Goal: Task Accomplishment & Management: Manage account settings

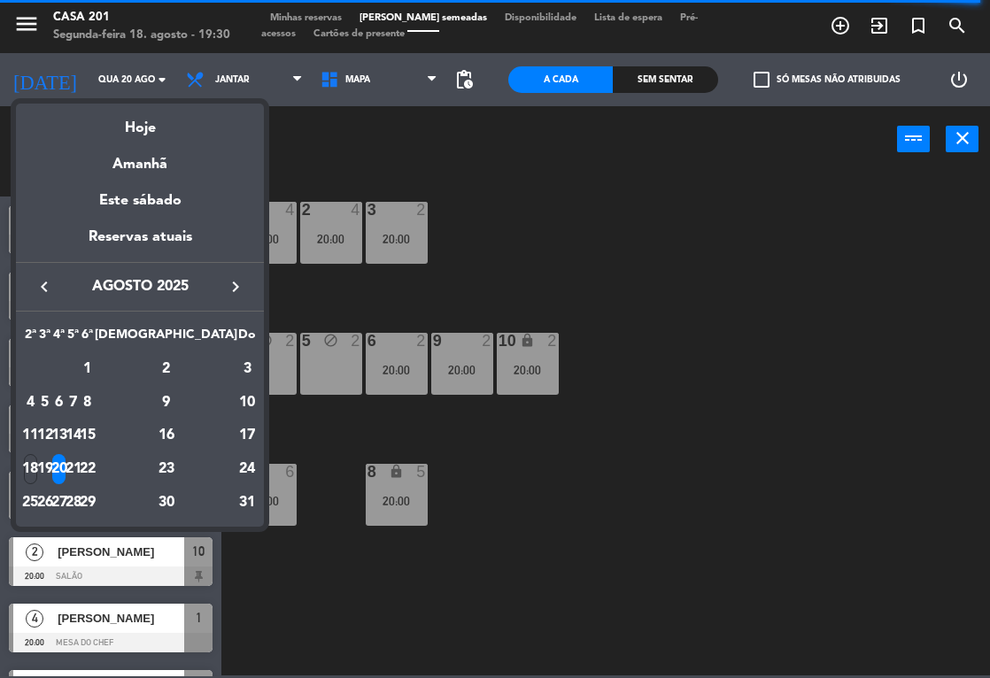
click at [294, 20] on div at bounding box center [495, 339] width 990 height 678
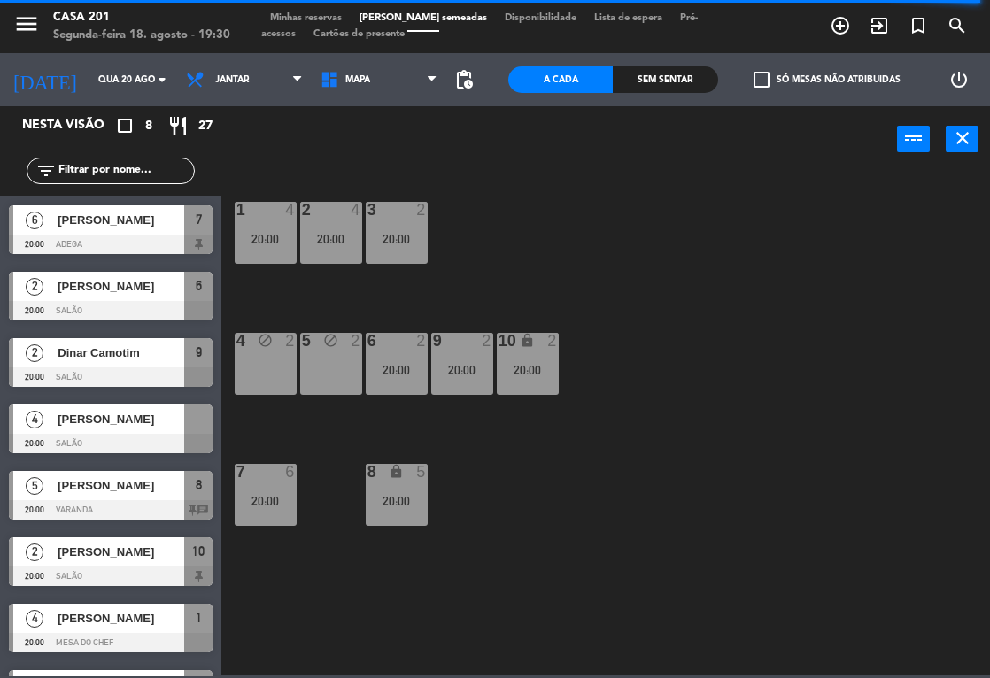
click at [293, 18] on span "Minhas reservas" at bounding box center [305, 18] width 89 height 10
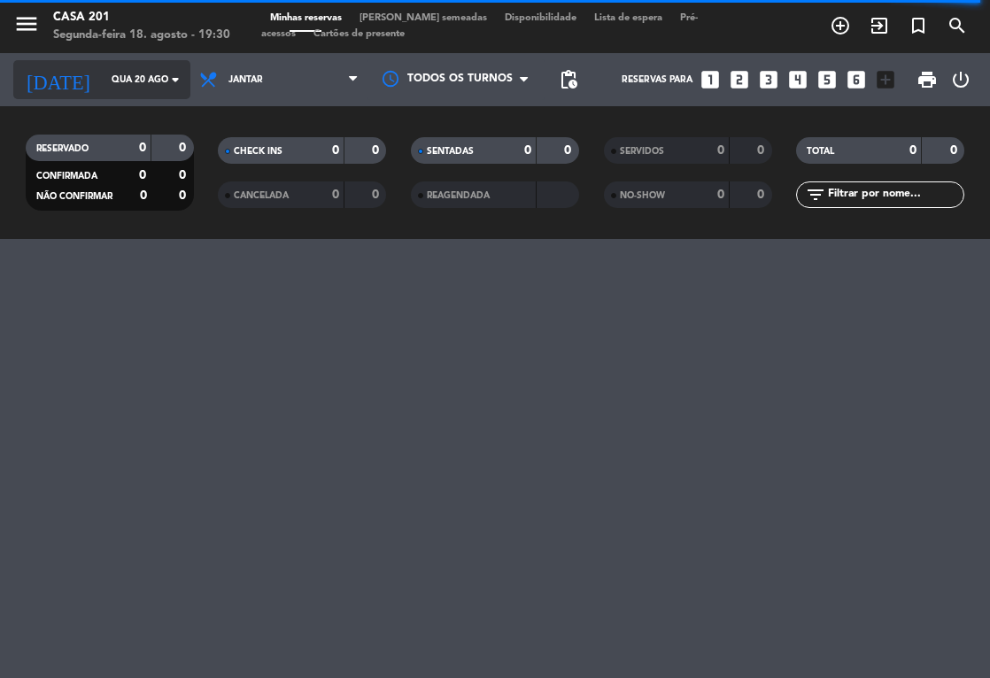
click at [103, 84] on input "Qua 20 ago" at bounding box center [168, 80] width 130 height 28
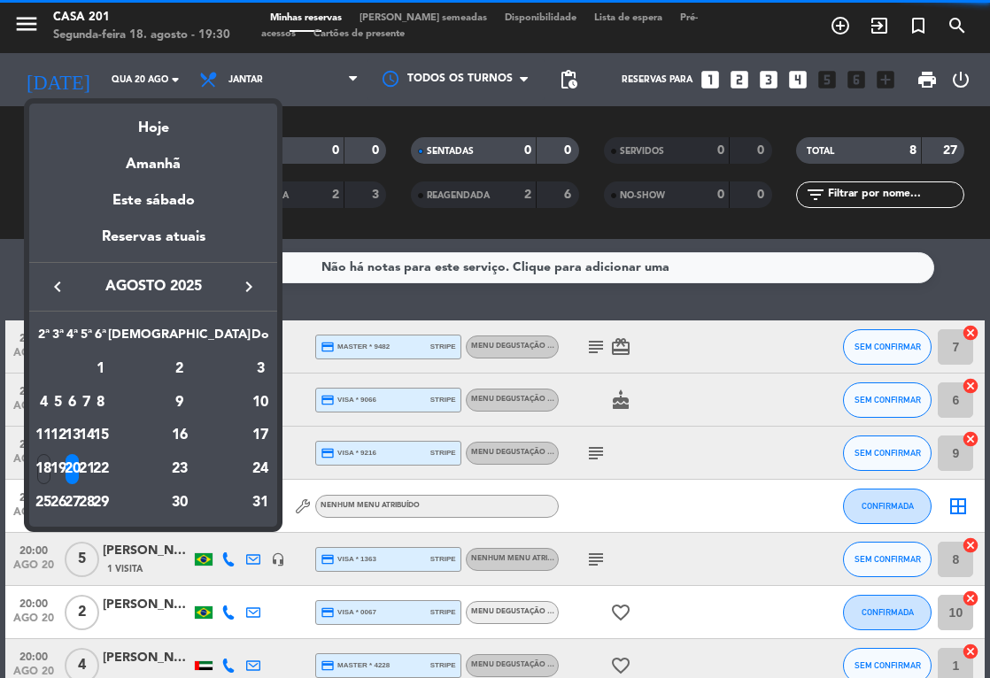
click at [251, 282] on icon "keyboard_arrow_right" at bounding box center [248, 286] width 21 height 21
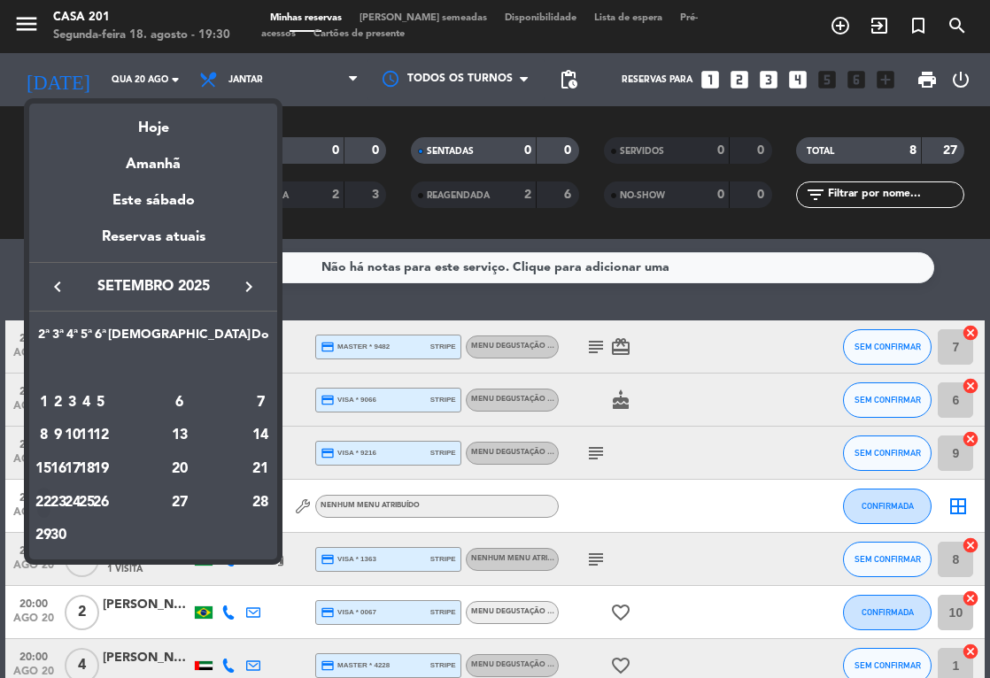
click at [50, 507] on div "22" at bounding box center [43, 503] width 13 height 30
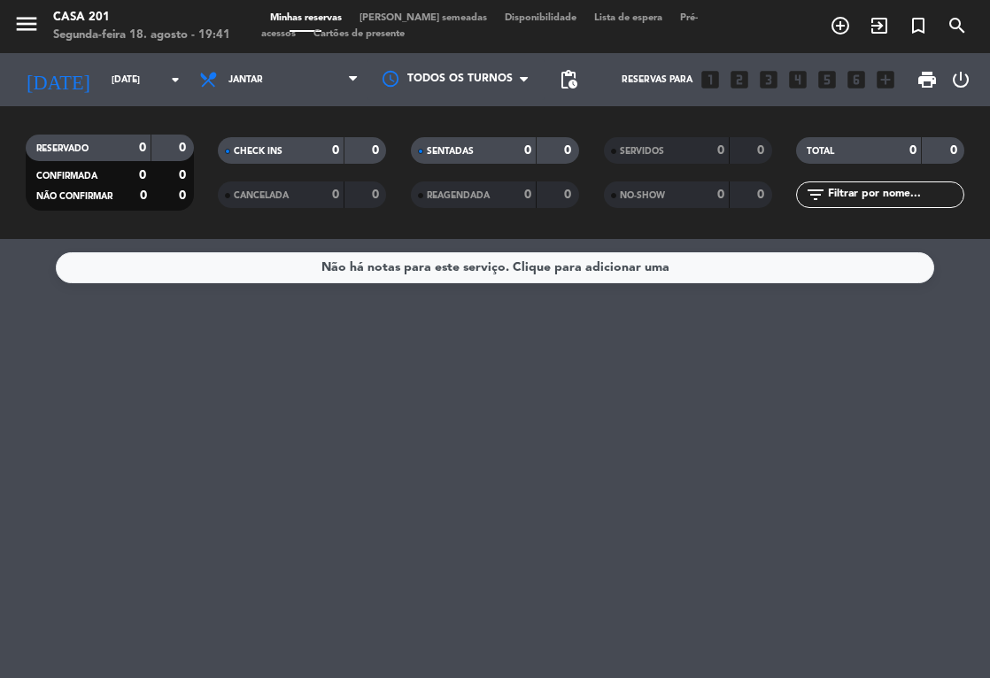
click at [296, 13] on span "Minhas reservas" at bounding box center [305, 18] width 89 height 10
click at [296, 19] on span "Minhas reservas" at bounding box center [305, 18] width 89 height 10
click at [103, 80] on input "[DATE]" at bounding box center [168, 80] width 130 height 28
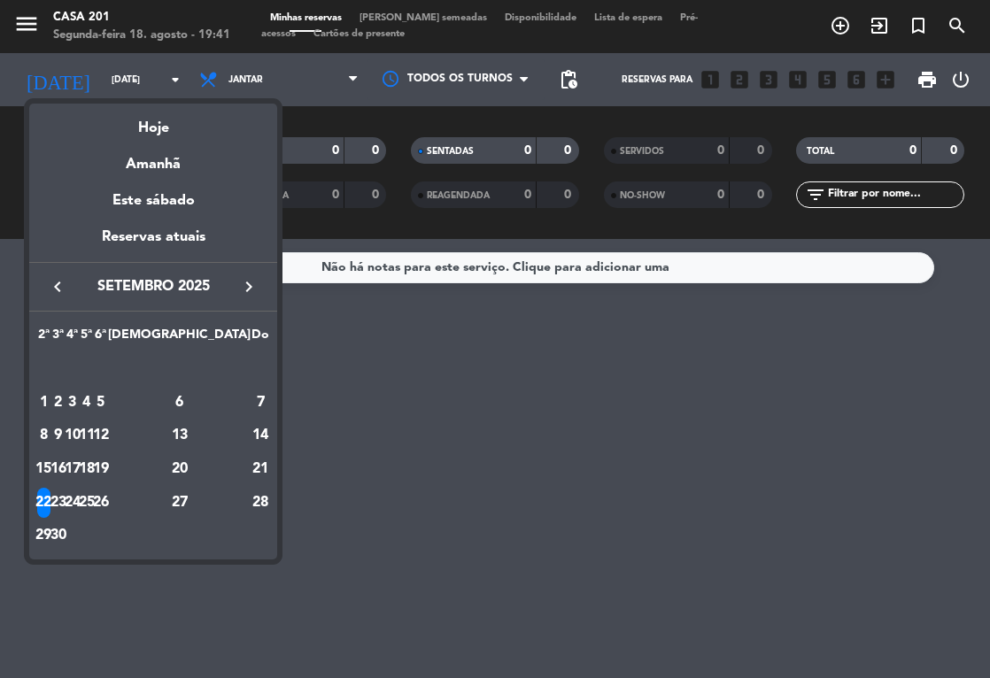
click at [62, 278] on icon "keyboard_arrow_left" at bounding box center [57, 286] width 21 height 21
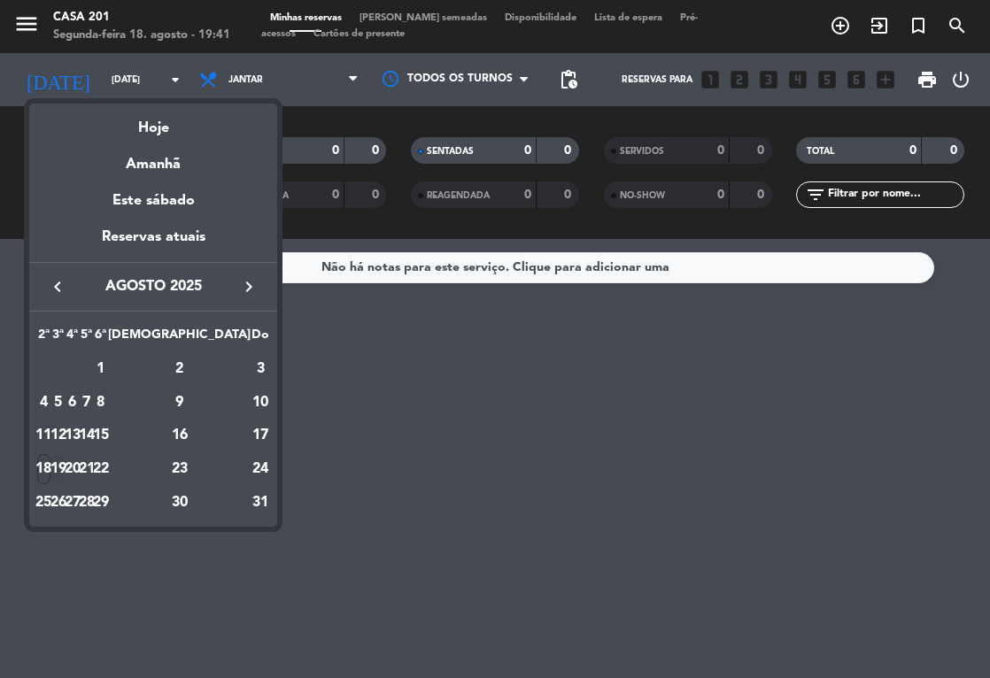
click at [65, 471] on div "19" at bounding box center [57, 469] width 13 height 30
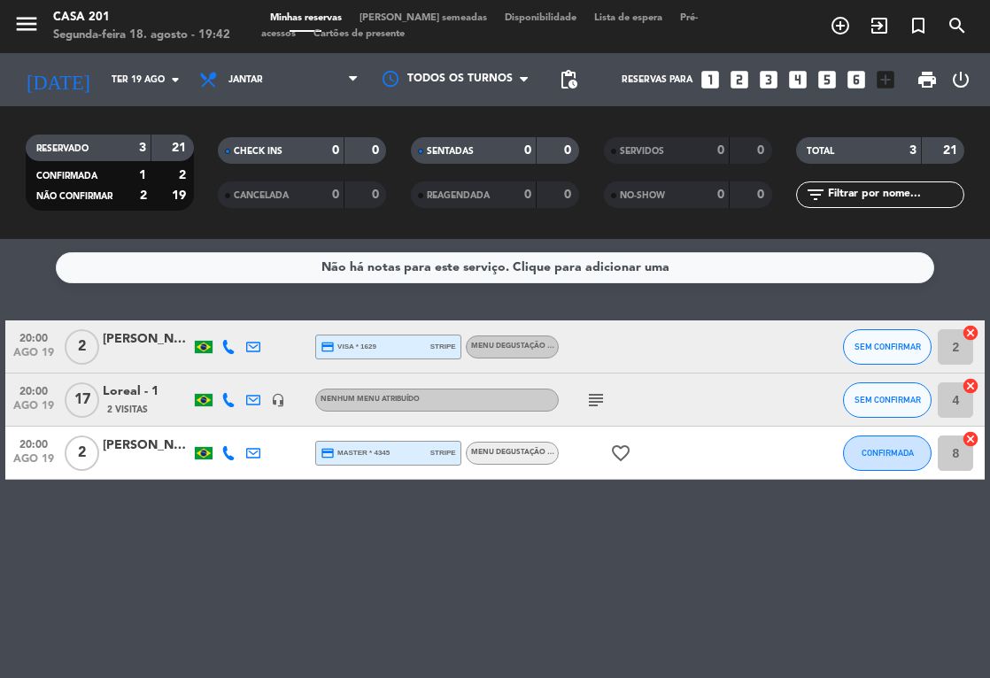
click at [230, 346] on icon at bounding box center [228, 347] width 14 height 14
click at [114, 349] on div "[PERSON_NAME]" at bounding box center [147, 339] width 89 height 20
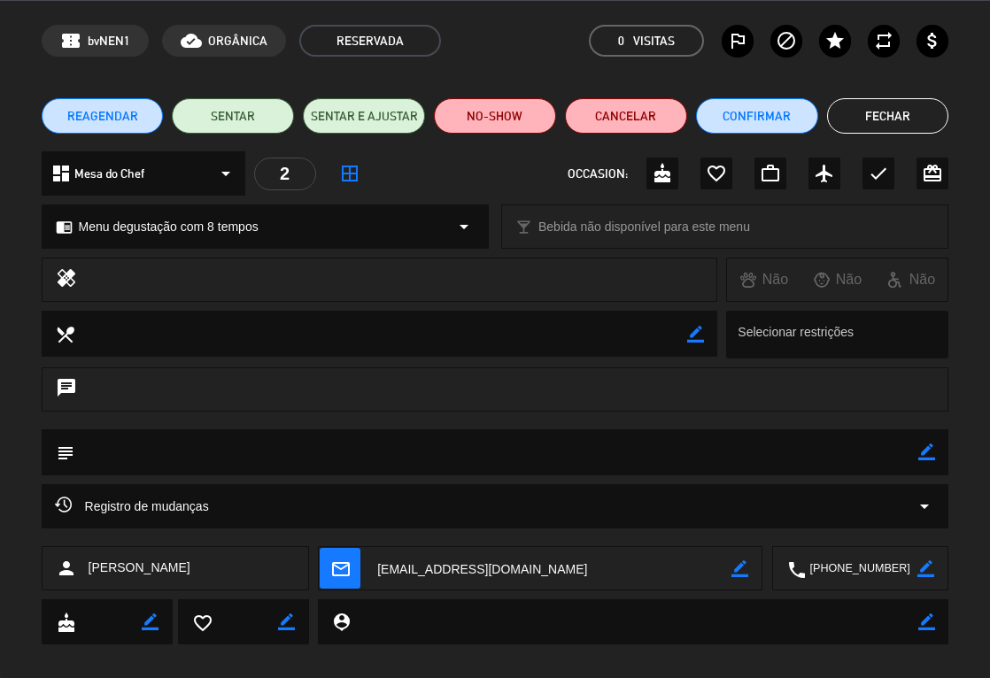
scroll to position [81, 0]
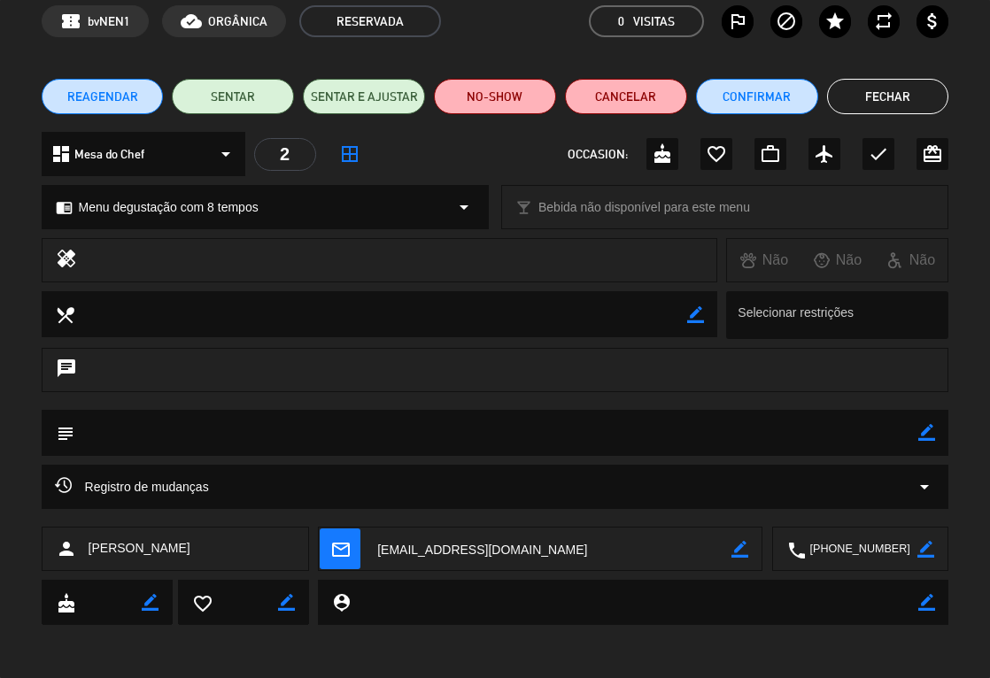
click at [873, 106] on button "Fechar" at bounding box center [888, 96] width 122 height 35
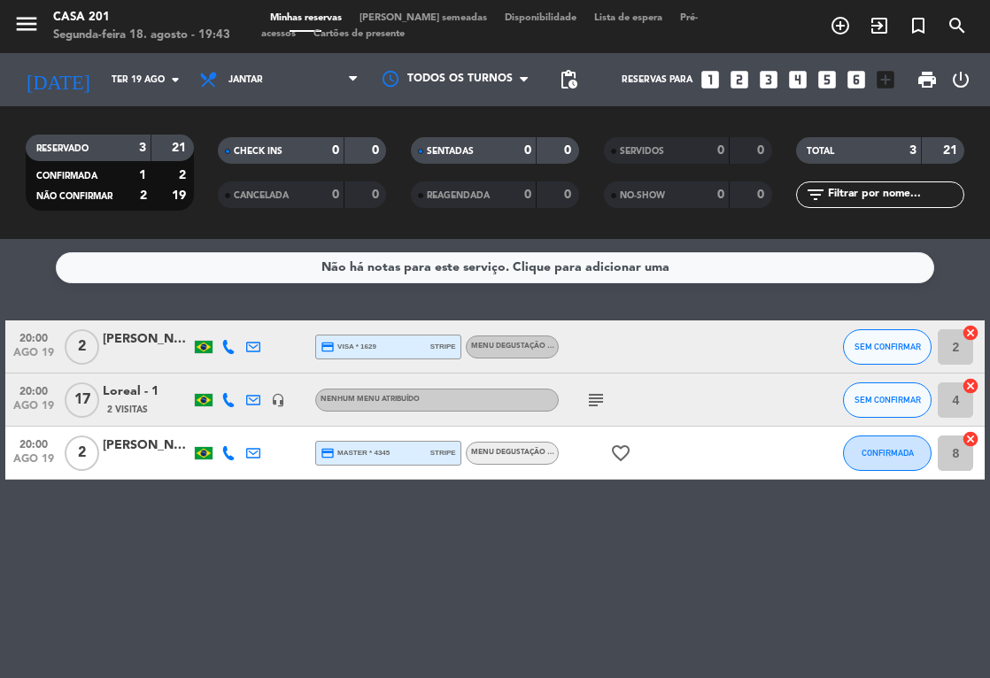
click at [225, 456] on icon at bounding box center [228, 453] width 14 height 14
click at [93, 540] on div "Não há notas para este serviço. Clique para adicionar uma 20:00 [DATE] 2 [PERSO…" at bounding box center [495, 458] width 990 height 439
click at [103, 81] on input "Ter 19 ago" at bounding box center [168, 80] width 130 height 28
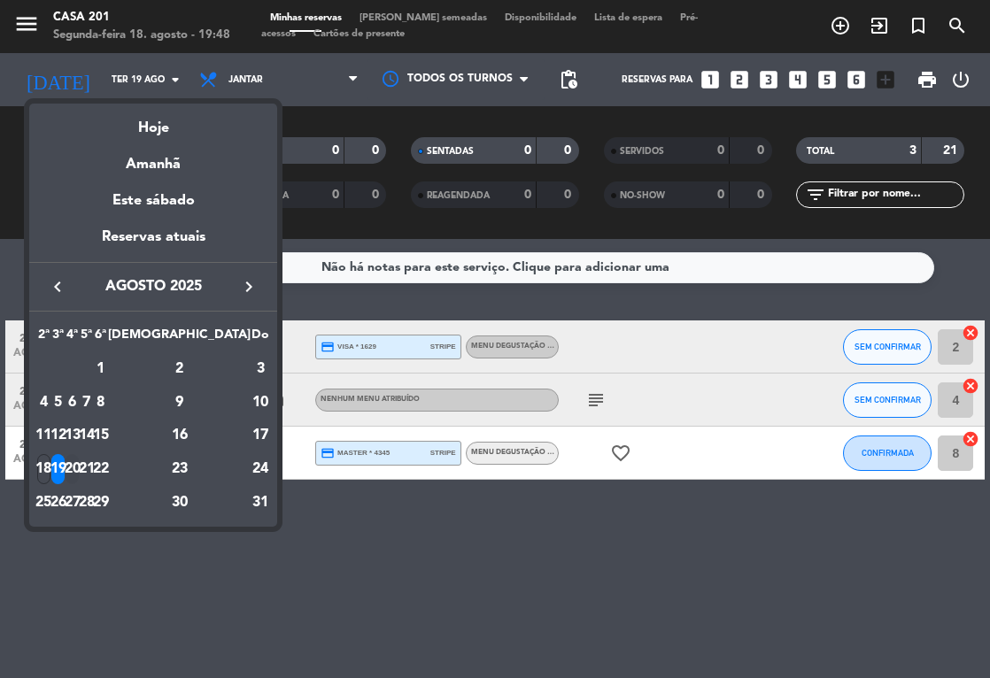
click at [79, 466] on div "20" at bounding box center [72, 469] width 13 height 30
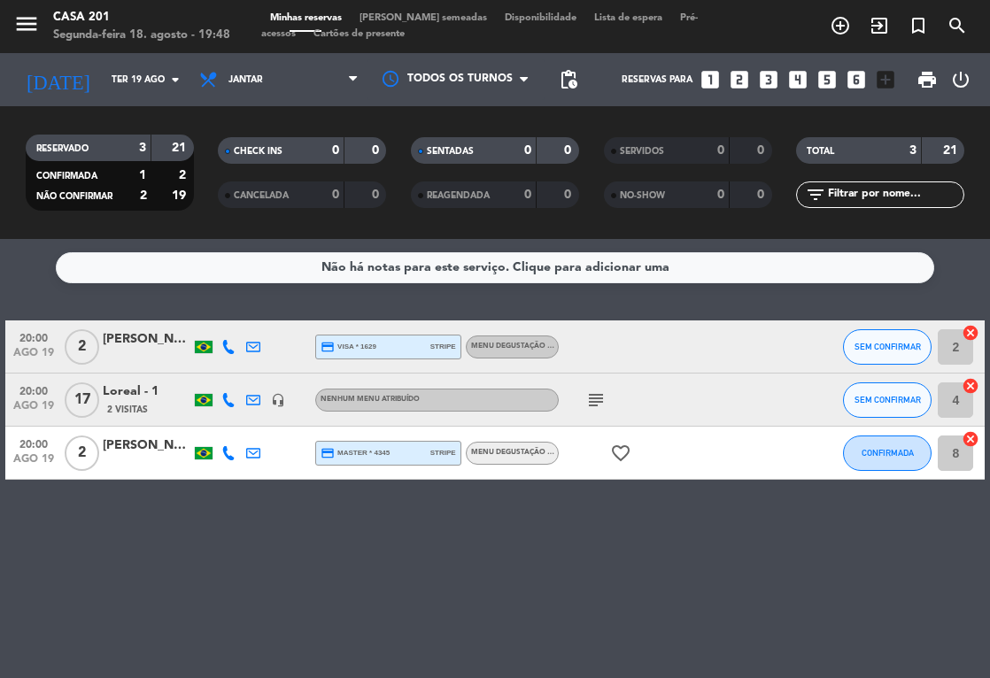
type input "Qua 20 ago"
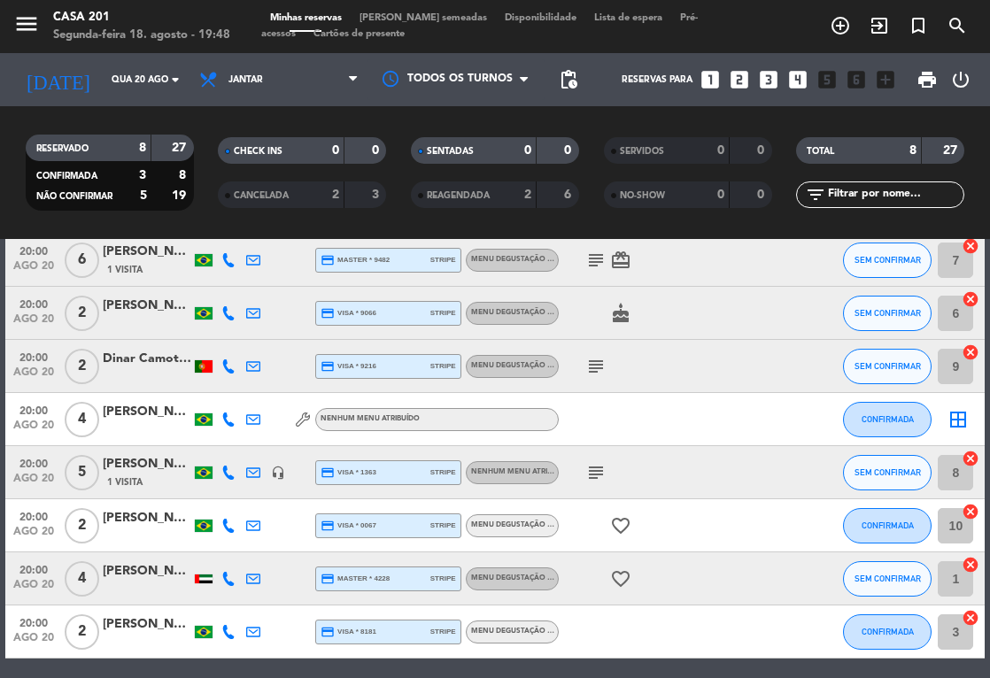
scroll to position [88, 0]
click at [404, 16] on span "[PERSON_NAME] semeadas" at bounding box center [423, 18] width 145 height 10
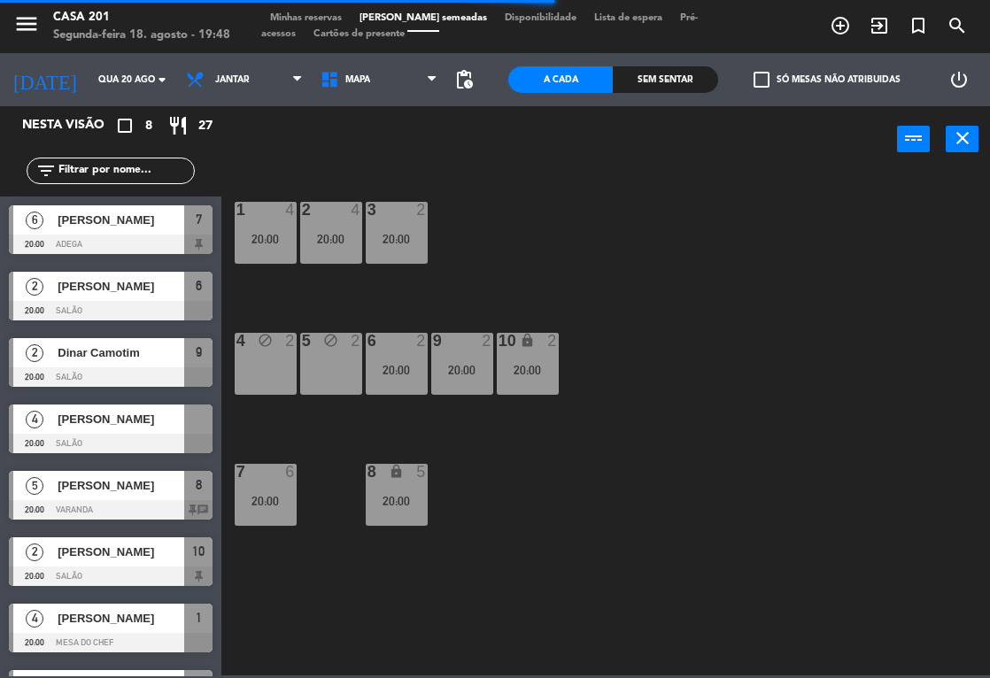
click at [118, 350] on span "Dinar Camotim" at bounding box center [121, 353] width 127 height 19
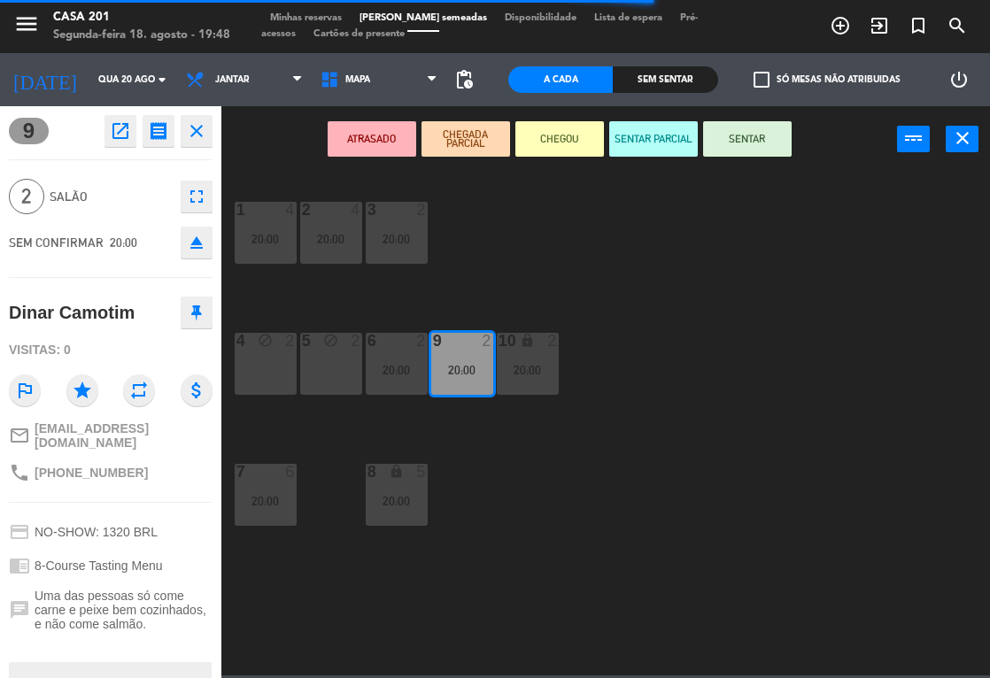
click at [197, 129] on icon "close" at bounding box center [196, 130] width 21 height 21
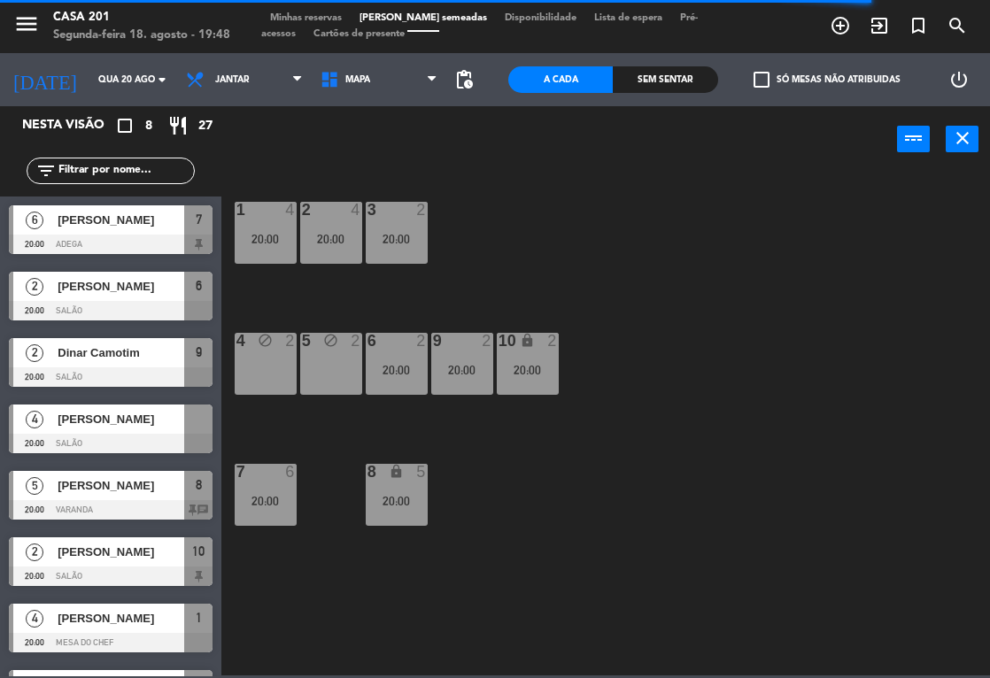
scroll to position [51, 0]
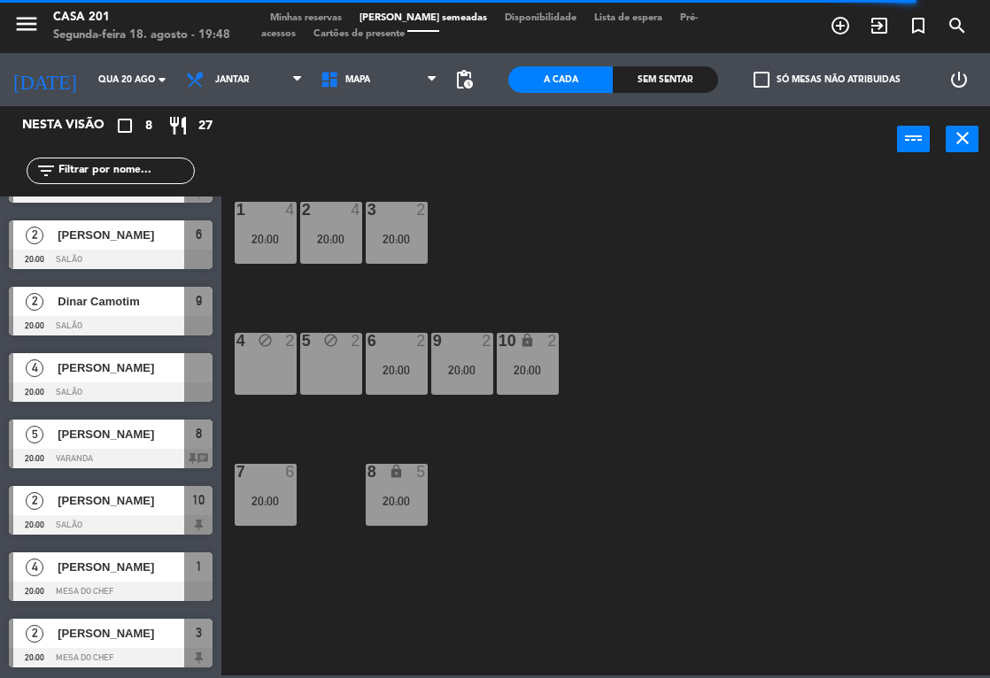
click at [342, 357] on div "5 block 2" at bounding box center [331, 364] width 62 height 62
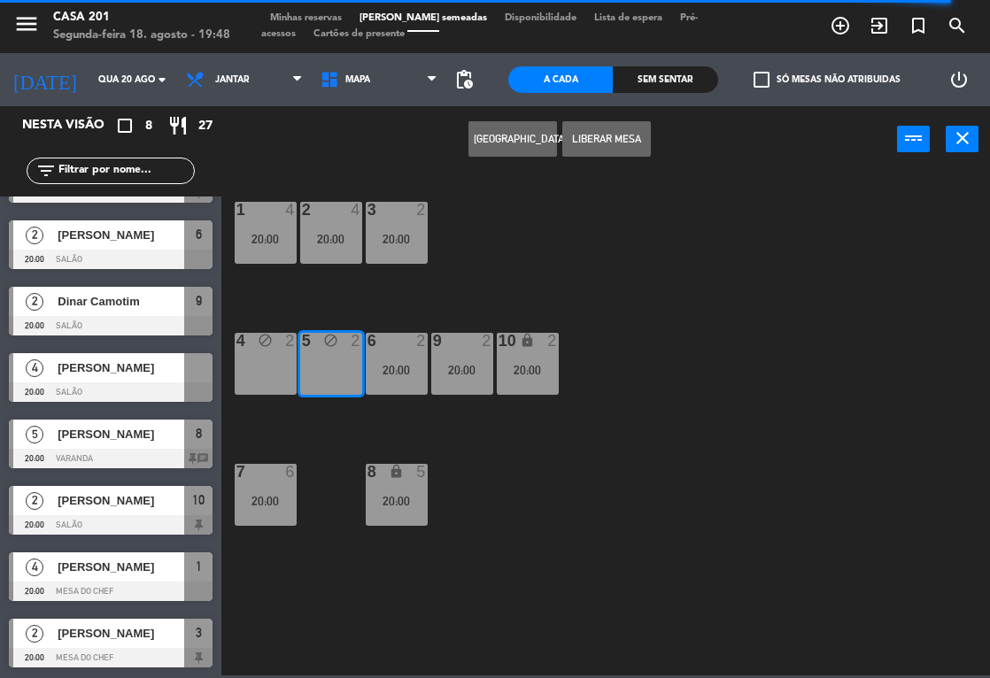
click at [607, 146] on button "Liberar Mesa" at bounding box center [606, 138] width 89 height 35
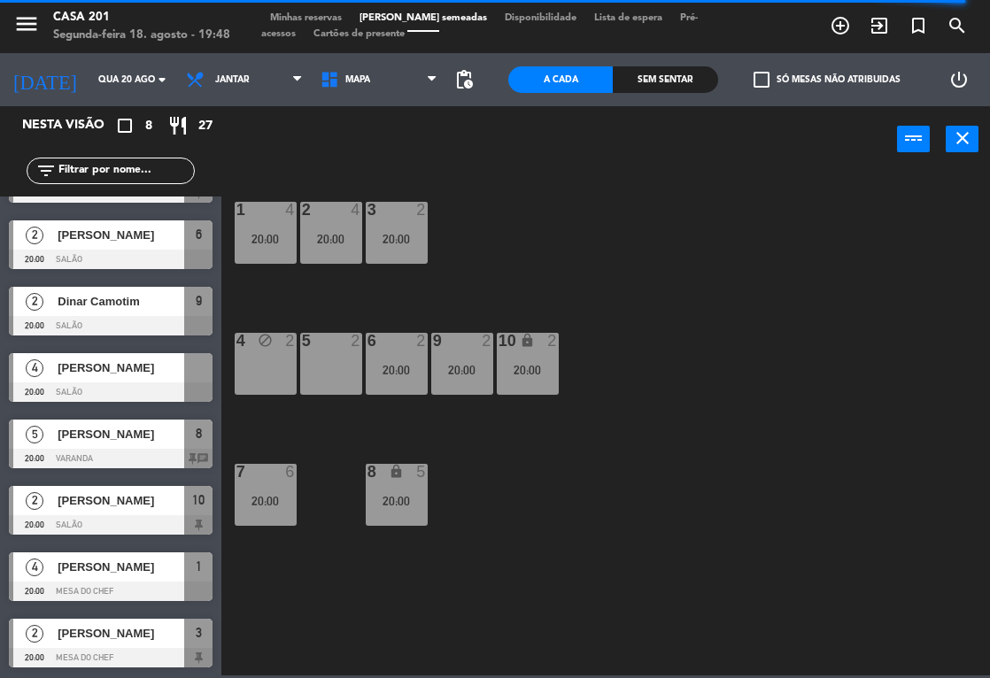
click at [255, 359] on div "4 block 2" at bounding box center [266, 364] width 62 height 62
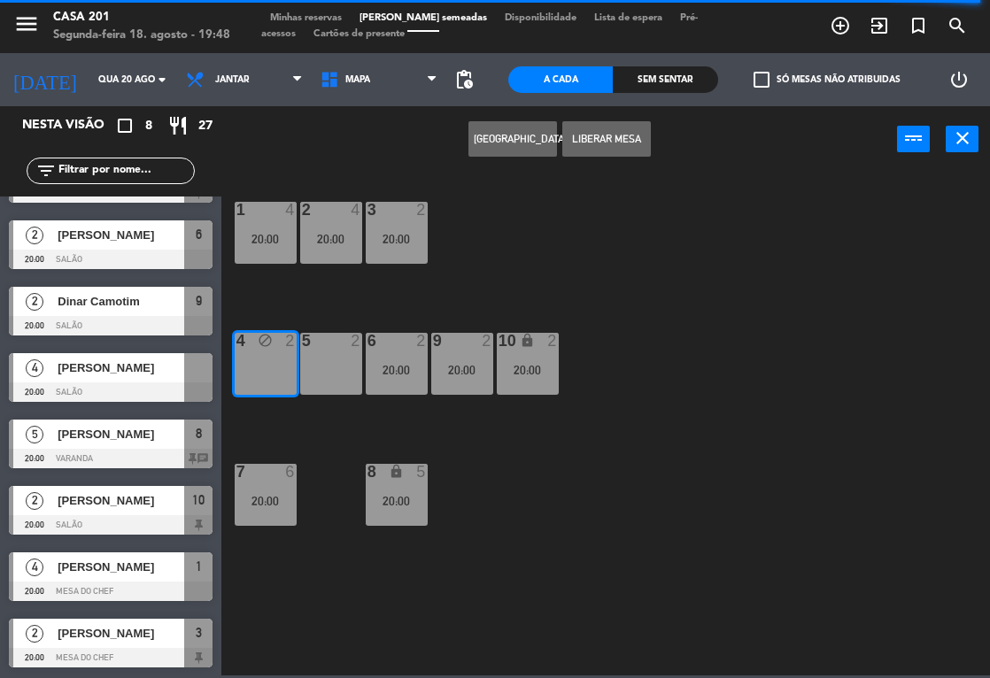
click at [605, 150] on button "Liberar Mesa" at bounding box center [606, 138] width 89 height 35
